Goal: Information Seeking & Learning: Check status

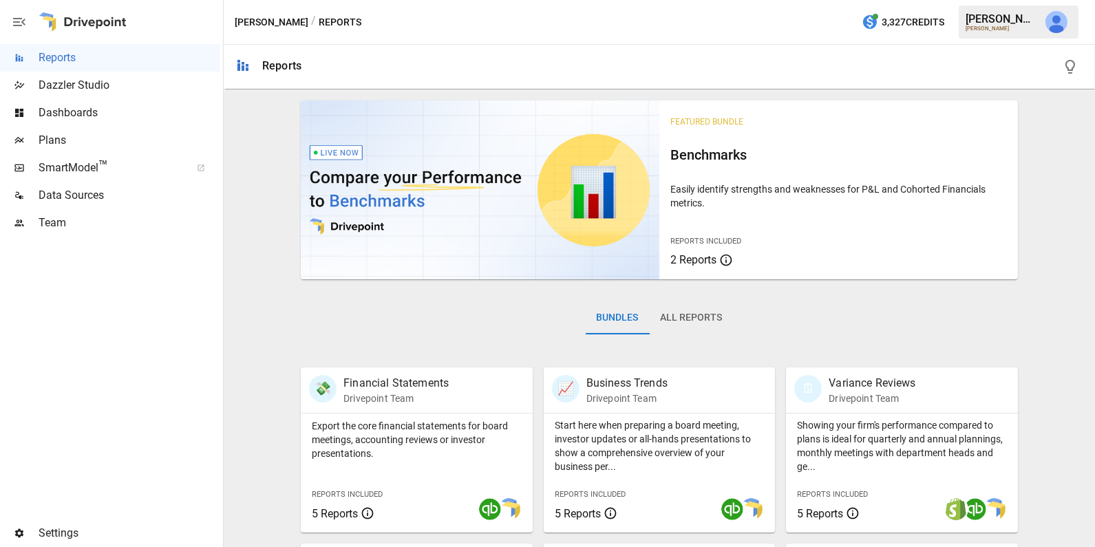
scroll to position [342, 0]
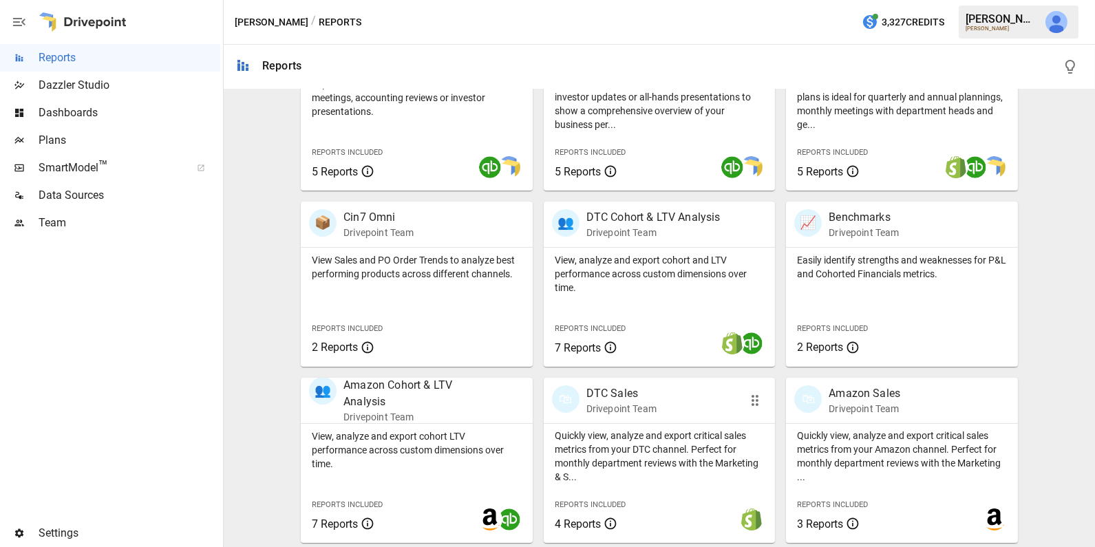
click at [662, 455] on p "Quickly view, analyze and export critical sales metrics from your DTC channel. …" at bounding box center [660, 456] width 210 height 55
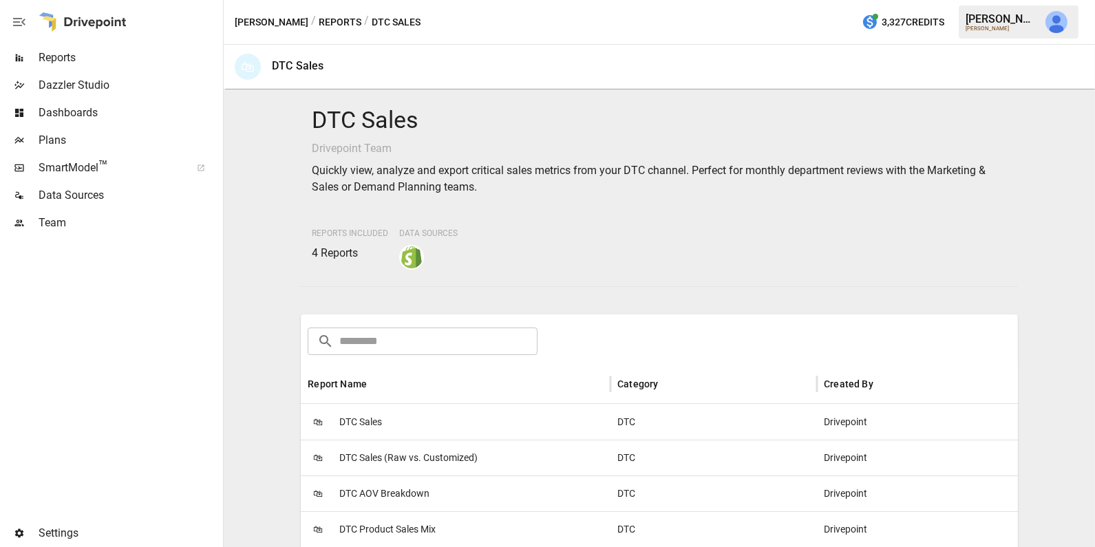
click at [437, 524] on div "🛍 DTC Product Sales Mix" at bounding box center [456, 529] width 310 height 36
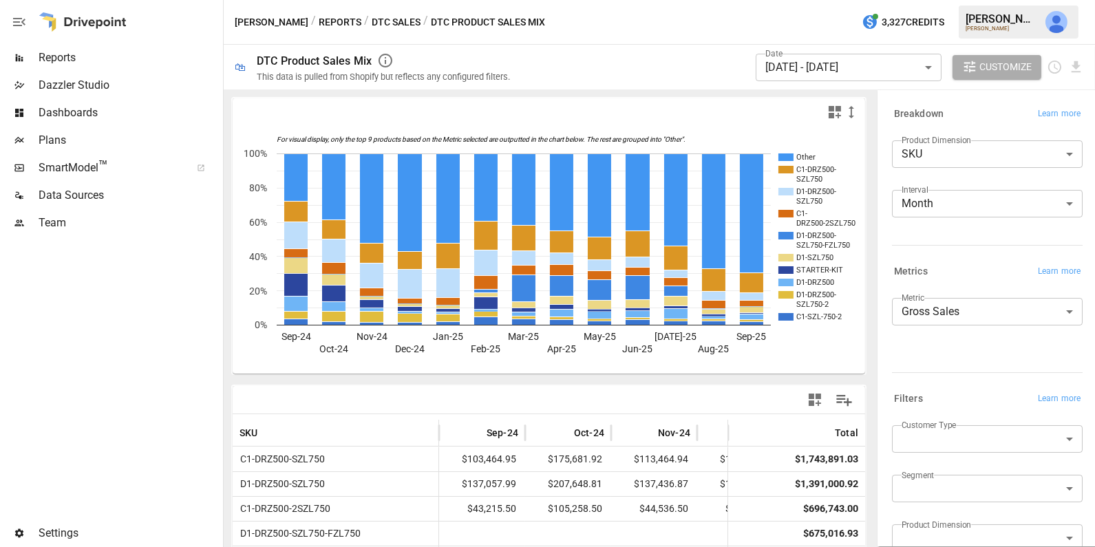
click at [975, 0] on body "Reports Dazzler Studio Dashboards Plans SmartModel ™ Data Sources Team Settings…" at bounding box center [547, 0] width 1095 height 0
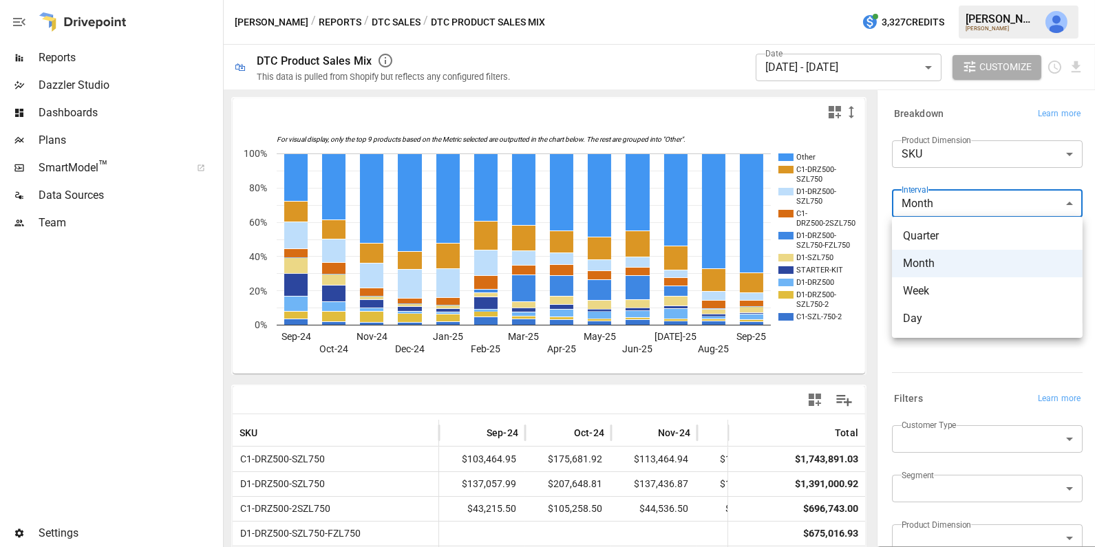
click at [951, 289] on span "Week" at bounding box center [987, 291] width 169 height 17
type input "****"
